Goal: Use online tool/utility: Utilize a website feature to perform a specific function

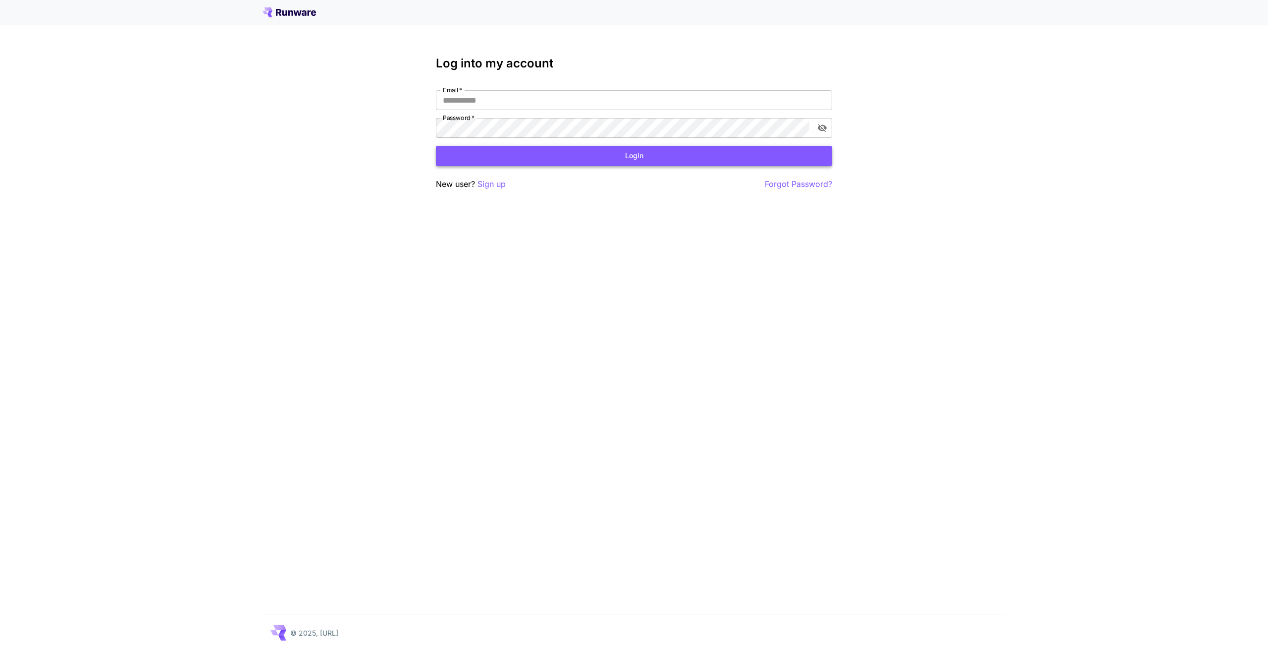
type input "**********"
click at [536, 161] on button "Login" at bounding box center [634, 156] width 396 height 20
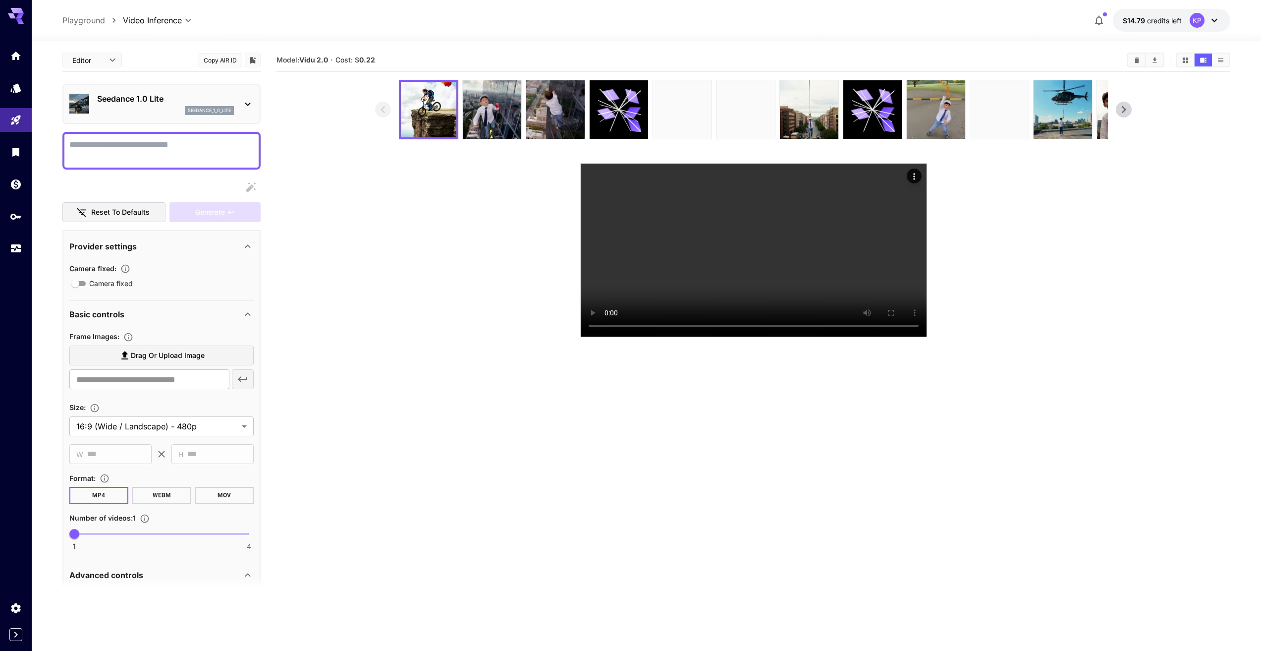
click at [781, 485] on section "Model: Vidu 2.0 · Cost: $ 0.22" at bounding box center [753, 374] width 954 height 651
click at [817, 121] on img at bounding box center [809, 109] width 58 height 58
click at [730, 250] on video at bounding box center [754, 250] width 346 height 173
click at [1126, 107] on icon at bounding box center [1123, 109] width 15 height 15
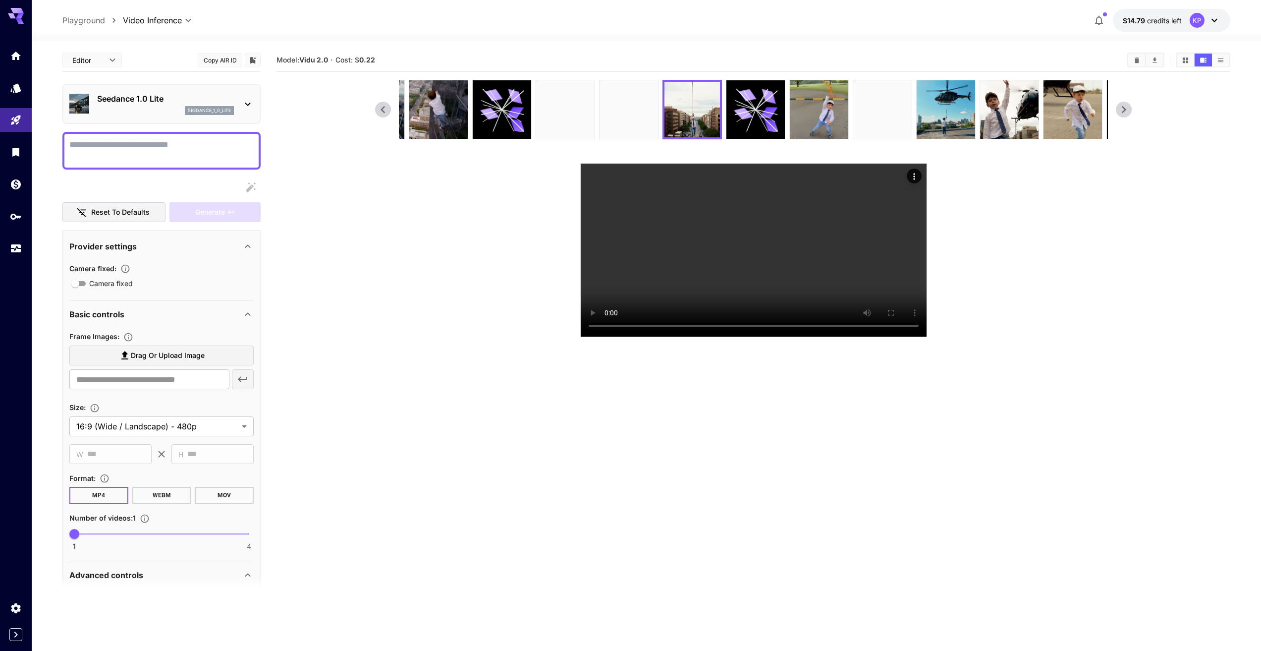
click at [1126, 107] on icon at bounding box center [1123, 109] width 15 height 15
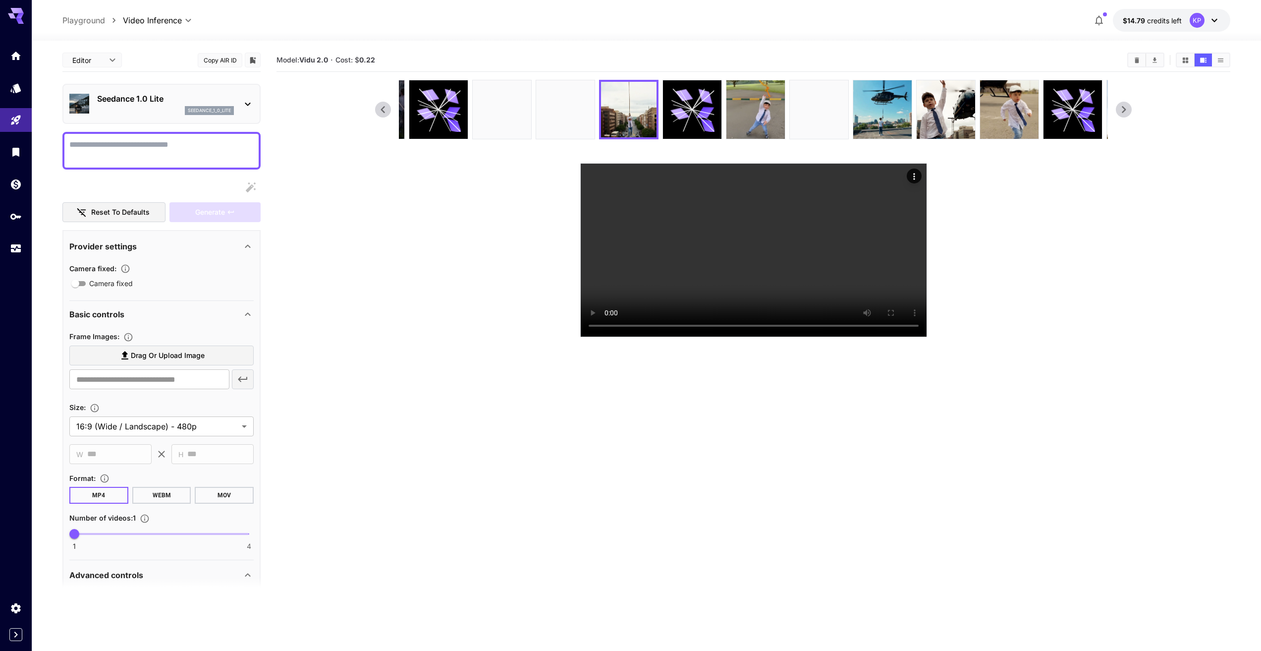
click at [1126, 107] on icon at bounding box center [1123, 109] width 15 height 15
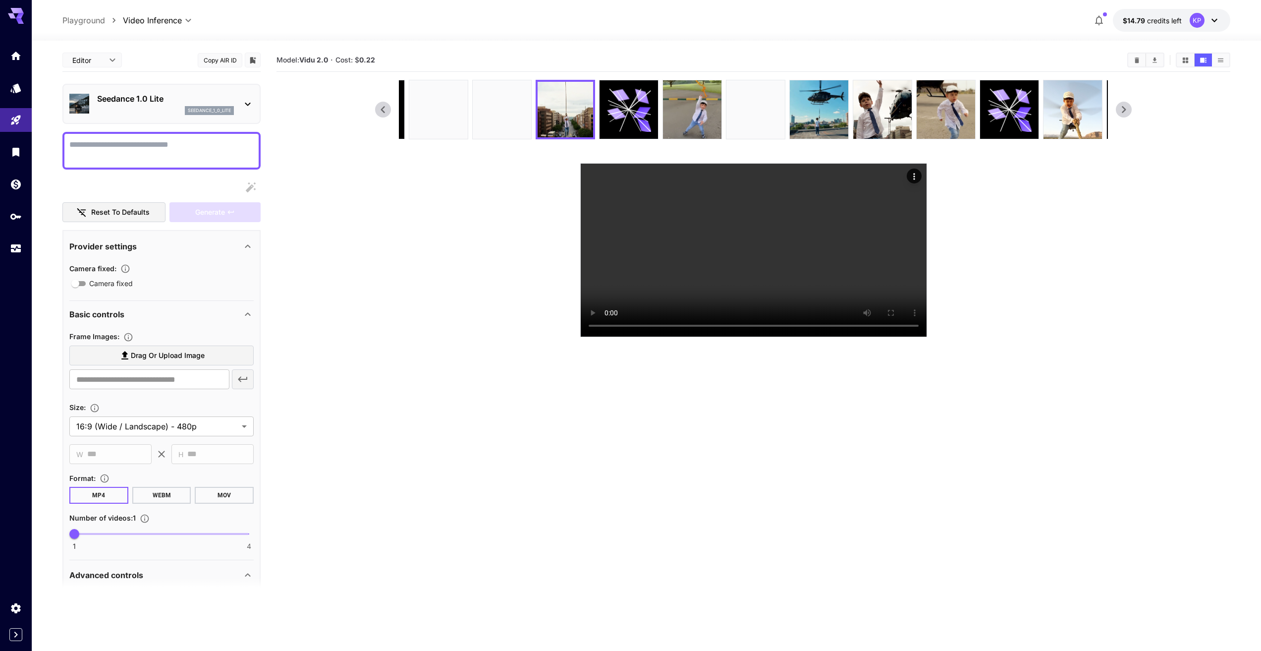
click at [1126, 107] on icon at bounding box center [1123, 109] width 15 height 15
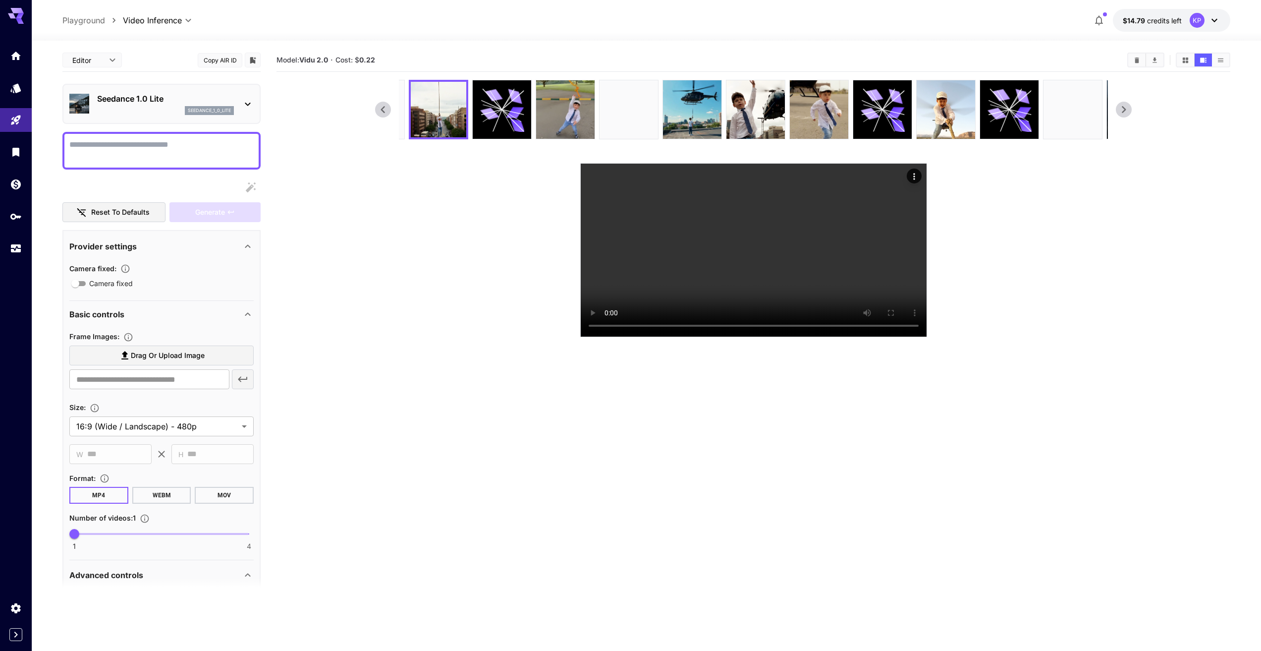
click at [1126, 107] on icon at bounding box center [1123, 109] width 15 height 15
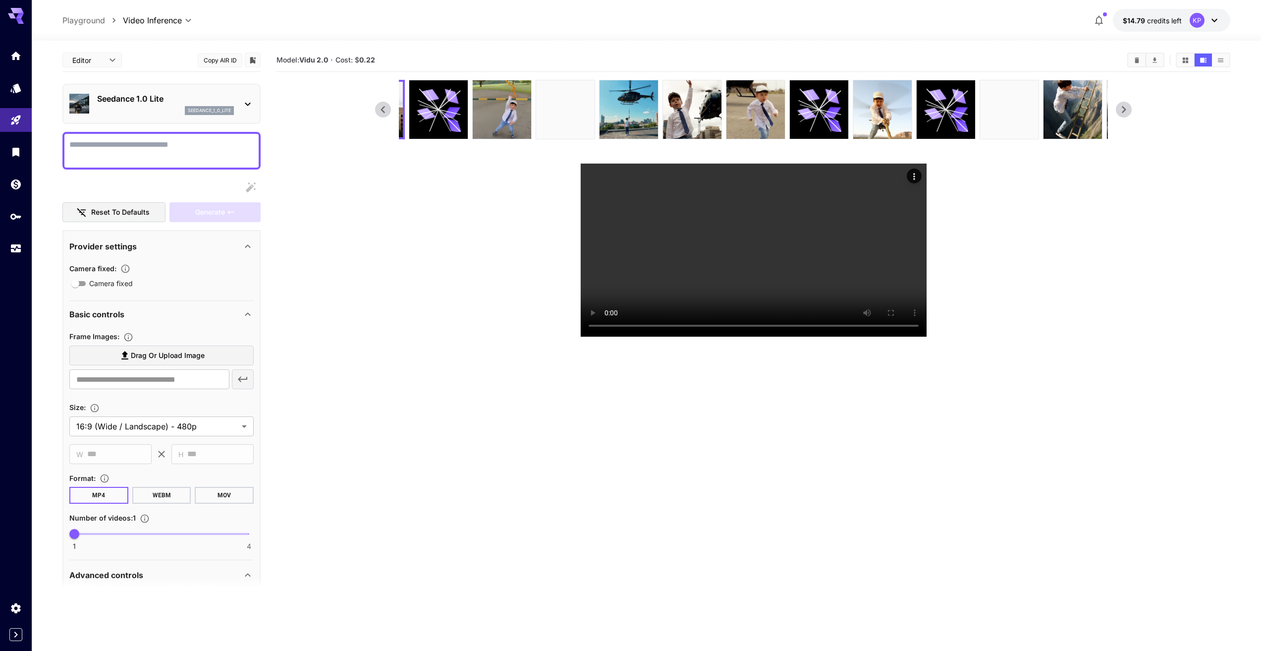
click at [1126, 107] on icon at bounding box center [1123, 109] width 15 height 15
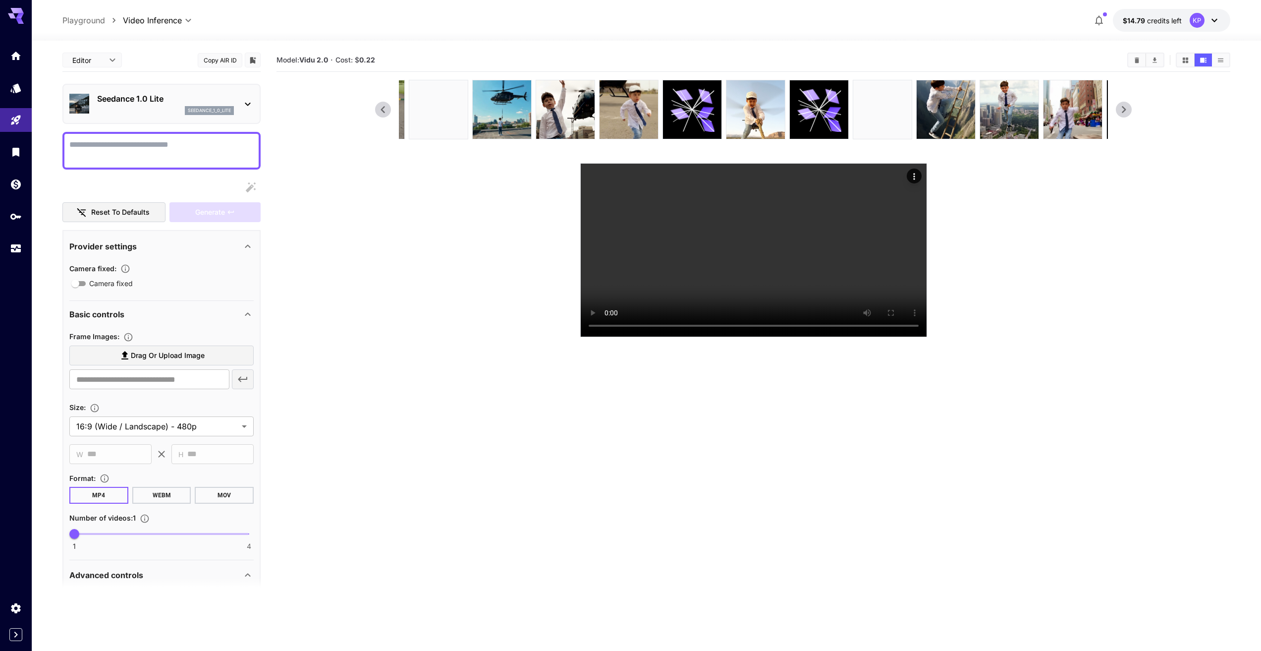
click at [1126, 107] on icon at bounding box center [1123, 109] width 15 height 15
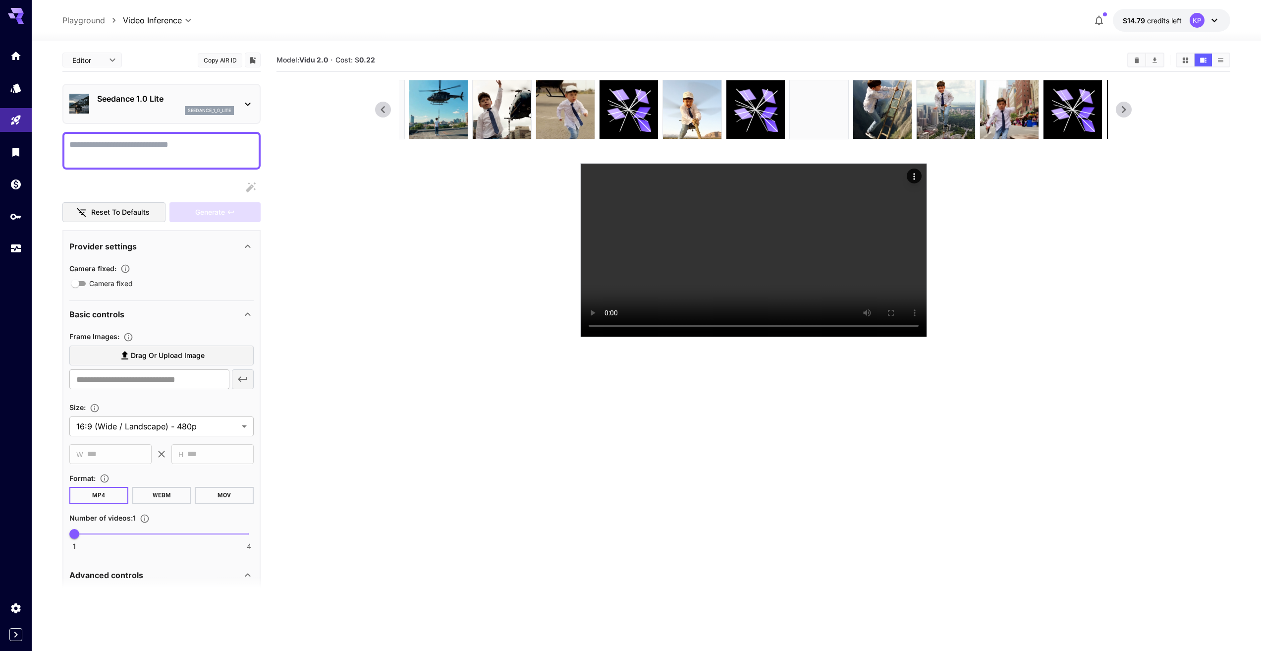
click at [1126, 107] on icon at bounding box center [1123, 109] width 15 height 15
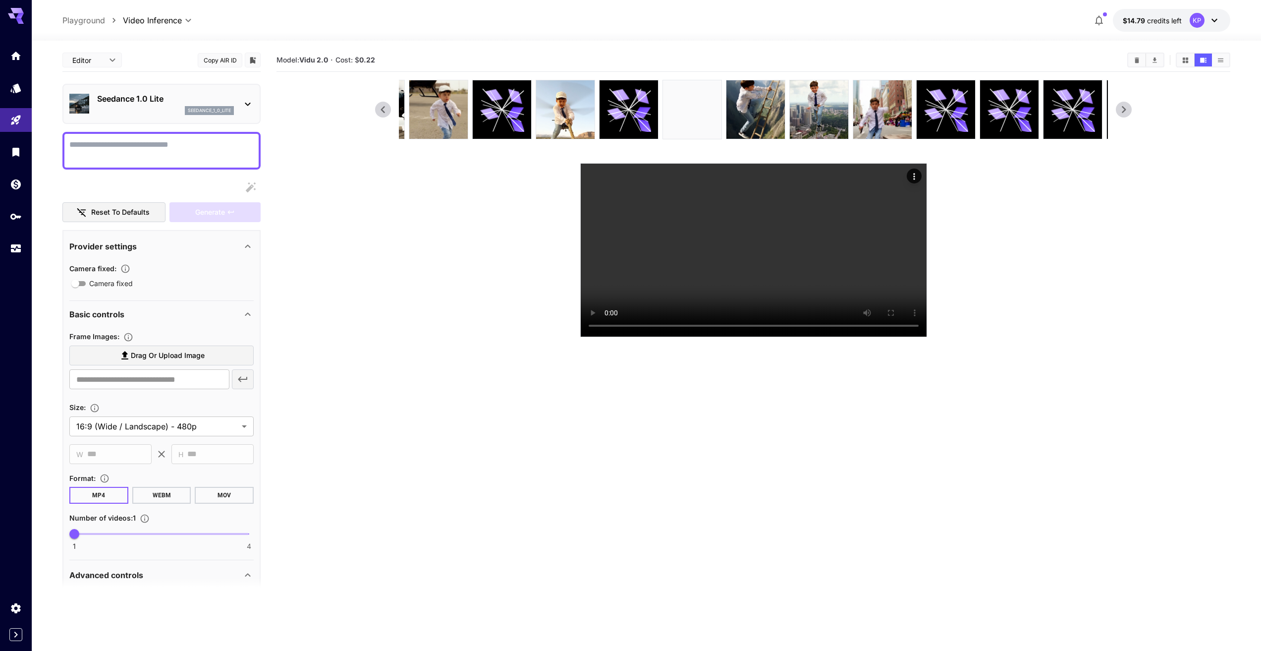
click at [1126, 107] on icon at bounding box center [1123, 109] width 15 height 15
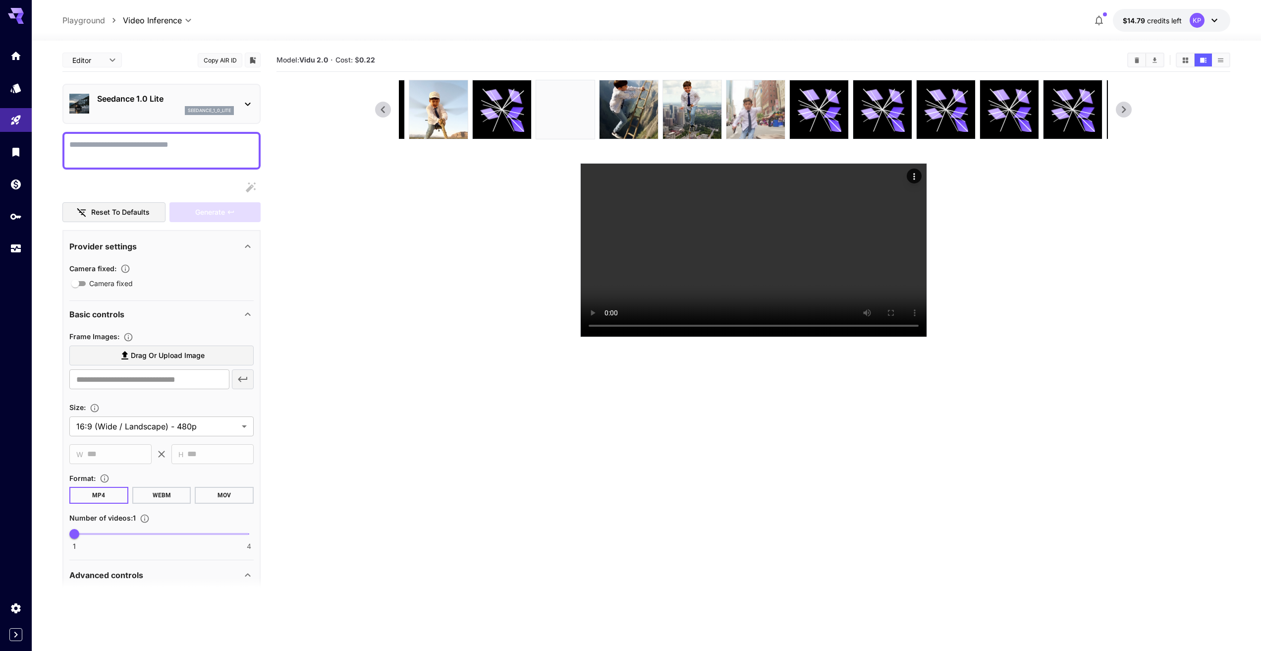
click at [759, 111] on img at bounding box center [755, 109] width 58 height 58
click at [752, 237] on video at bounding box center [754, 250] width 346 height 173
